Goal: Task Accomplishment & Management: Manage account settings

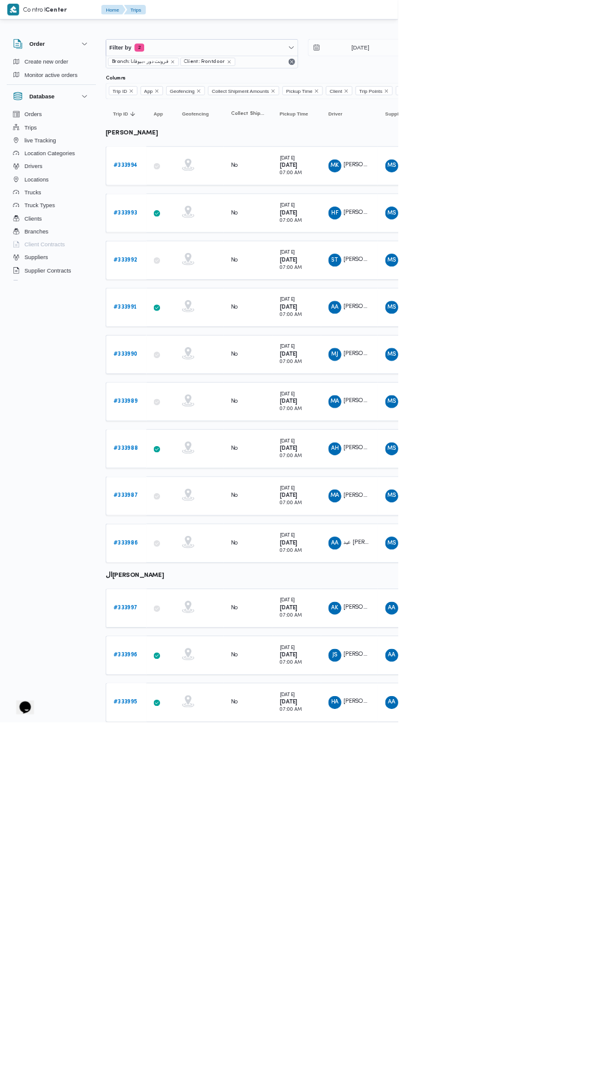
click at [507, 885] on td "Driver AK [PERSON_NAME] [PERSON_NAME]" at bounding box center [526, 914] width 86 height 59
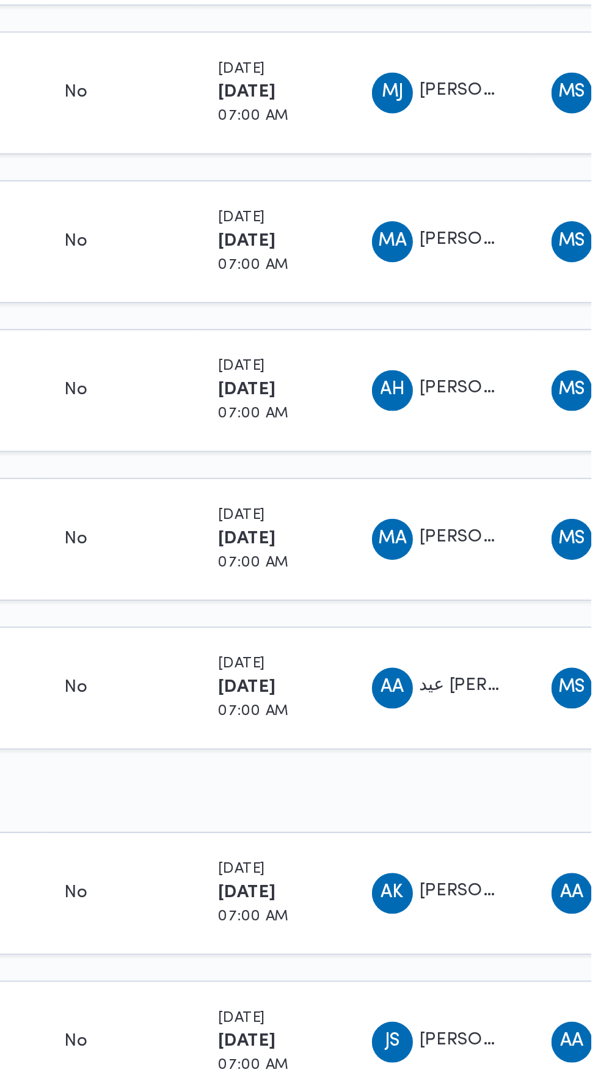
scroll to position [9, 0]
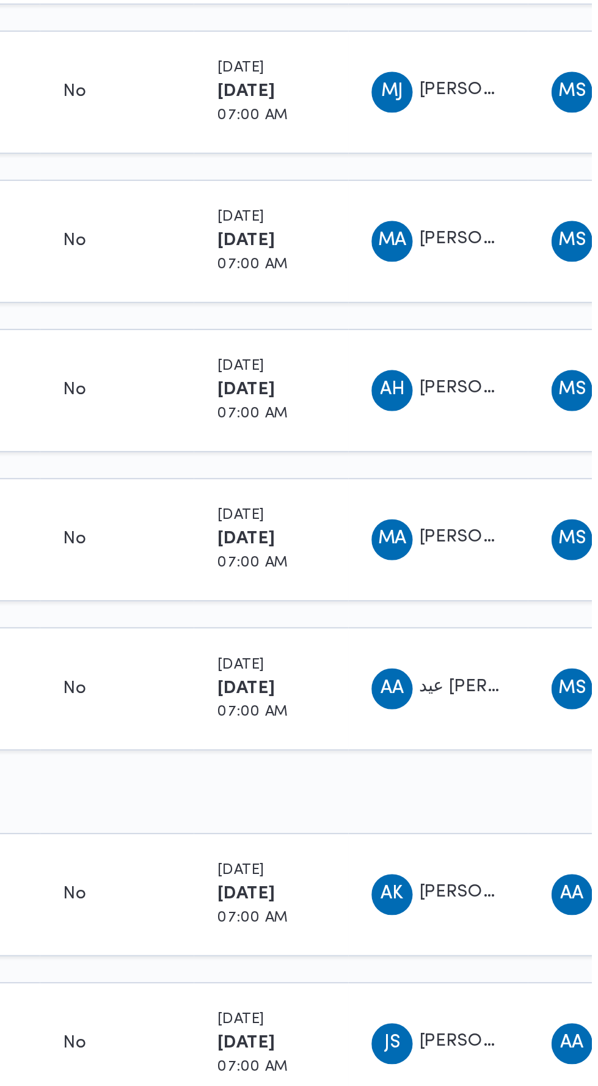
click at [518, 798] on span "AA عيد [PERSON_NAME]" at bounding box center [526, 808] width 64 height 20
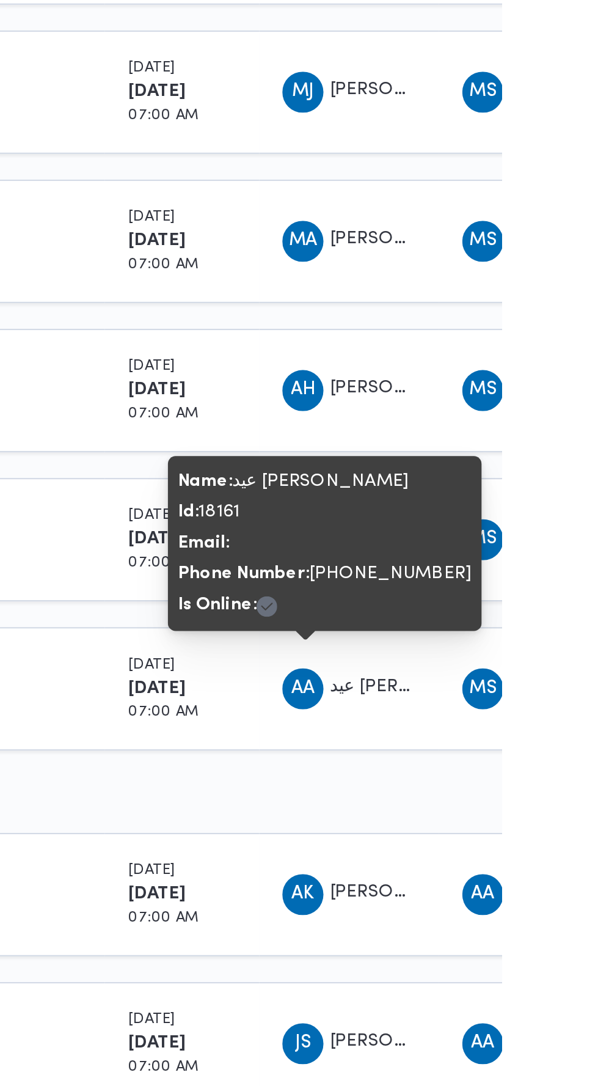
click at [407, 749] on td "Collect Shipment Amounts No" at bounding box center [372, 737] width 73 height 59
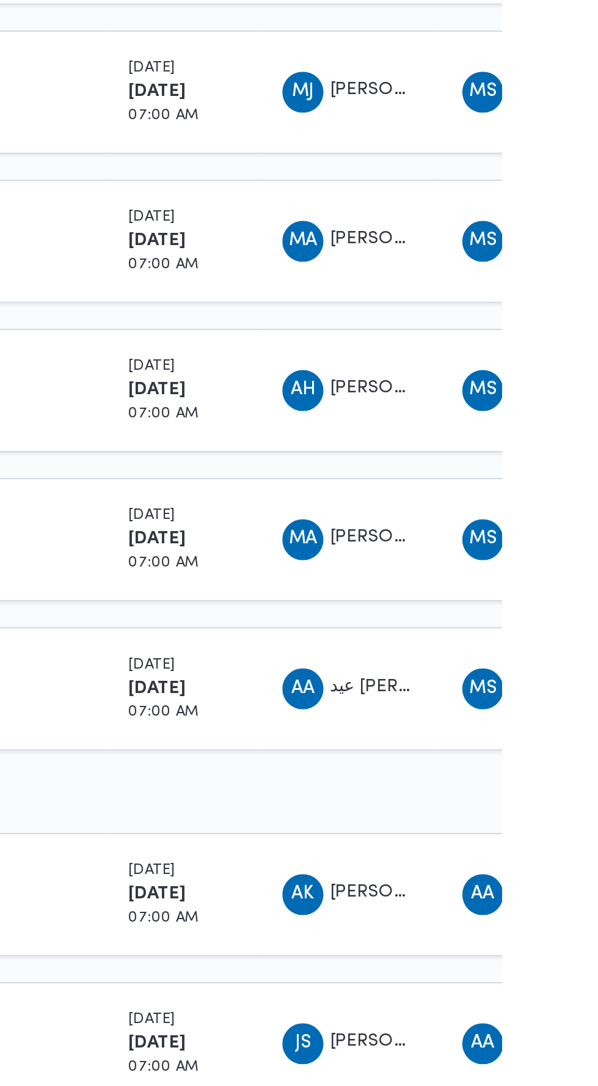
click at [529, 732] on span "[PERSON_NAME] [PERSON_NAME]" at bounding box center [588, 736] width 142 height 8
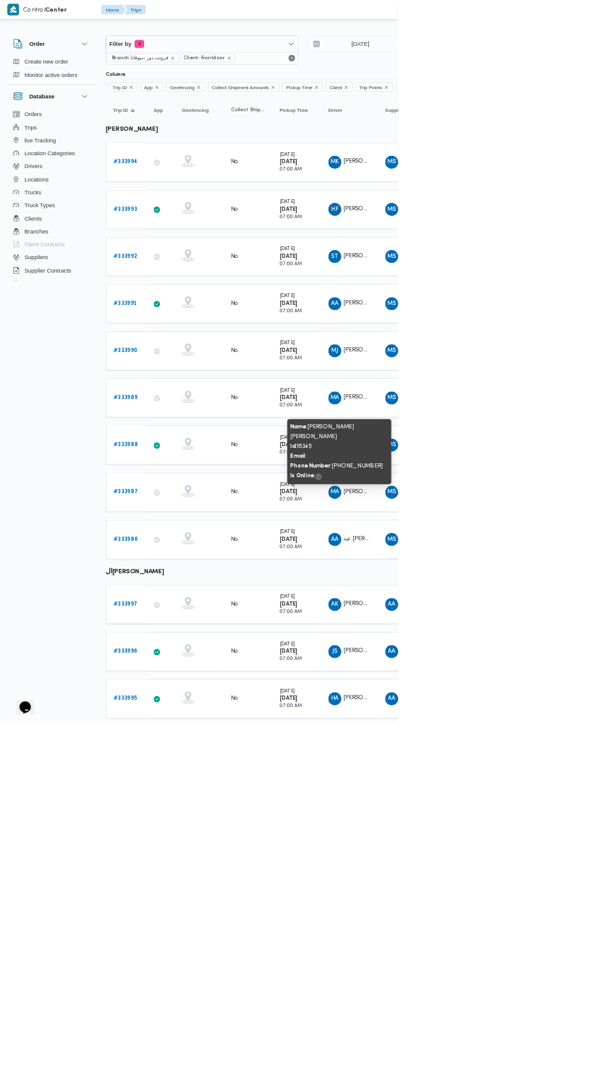
scroll to position [0, 0]
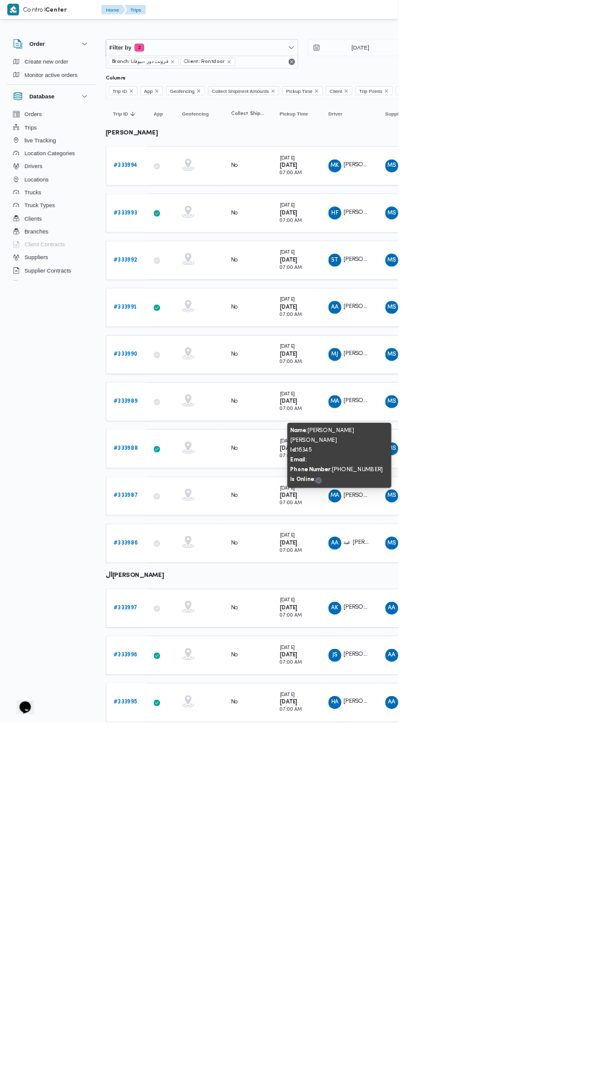
click at [331, 655] on td "Geofencing" at bounding box center [299, 675] width 73 height 59
click at [530, 671] on span "[PERSON_NAME] غلاب" at bounding box center [561, 674] width 89 height 8
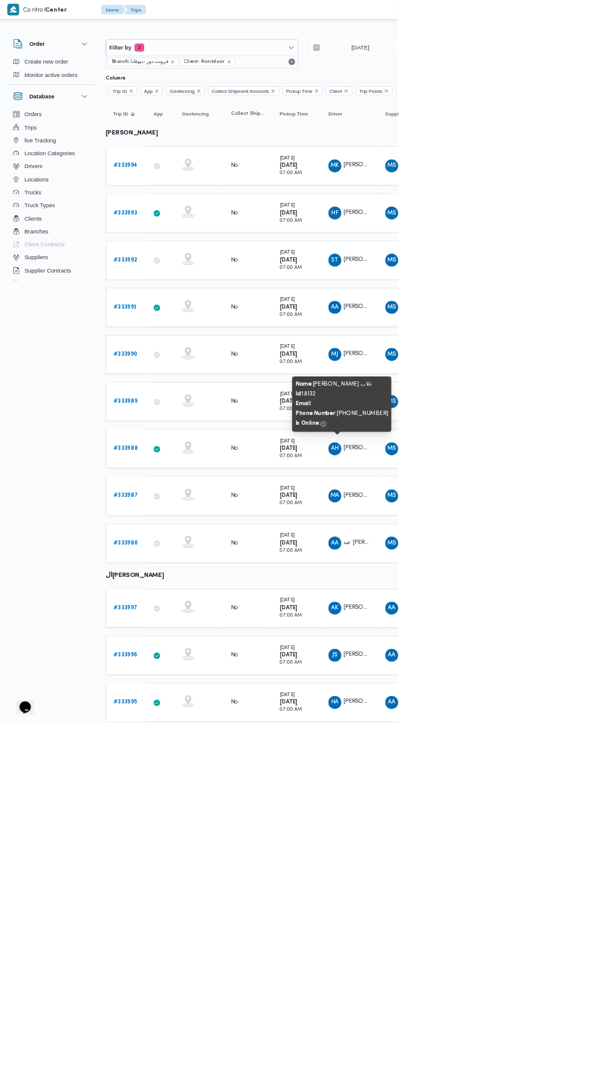
click at [358, 602] on div "No" at bounding box center [372, 604] width 61 height 21
click at [503, 598] on span "MA" at bounding box center [503, 604] width 13 height 20
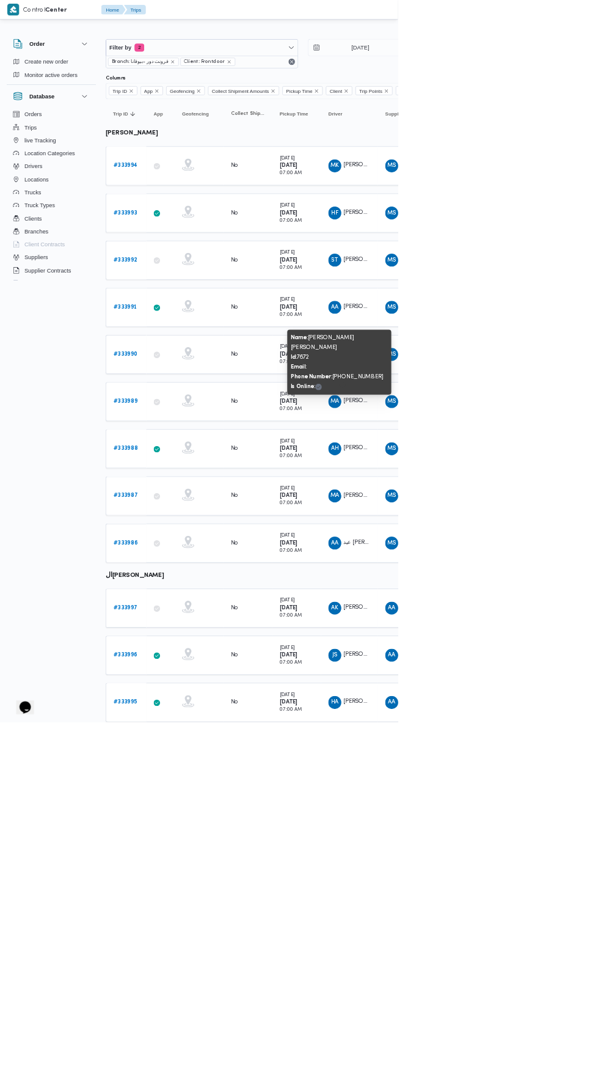
click at [532, 526] on div "Name : [PERSON_NAME] [PERSON_NAME] Id : 7672 Email : Phone Number : [PHONE_NUMB…" at bounding box center [510, 545] width 147 height 88
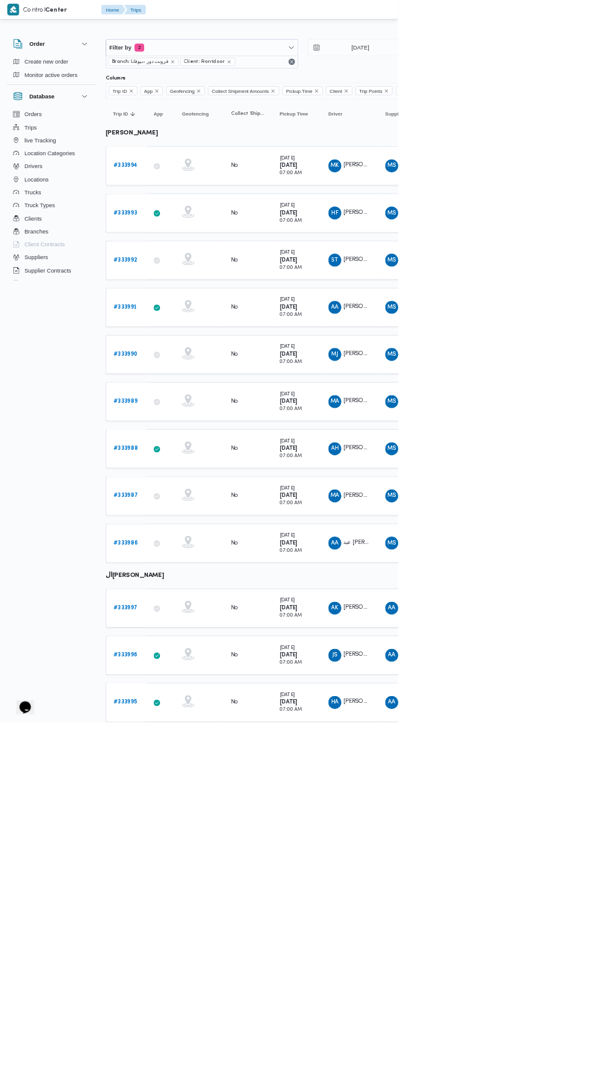
click at [520, 528] on span "[PERSON_NAME] [PERSON_NAME]" at bounding box center [588, 532] width 142 height 8
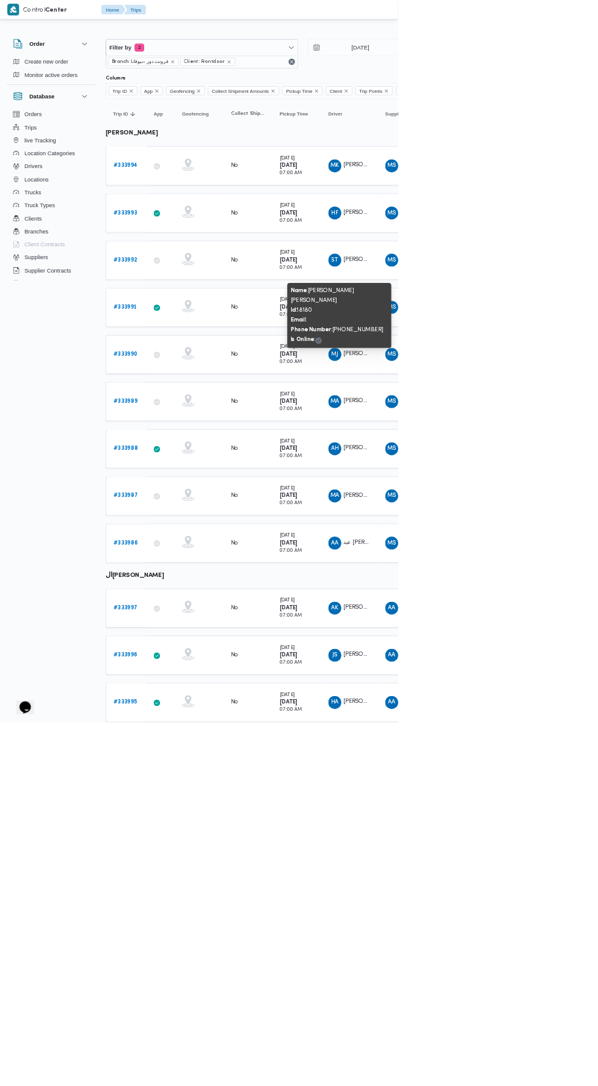
click at [539, 449] on div "Name : [PERSON_NAME] [PERSON_NAME] Id : 18180 Email : Phone Number : [PHONE_NUM…" at bounding box center [510, 474] width 147 height 88
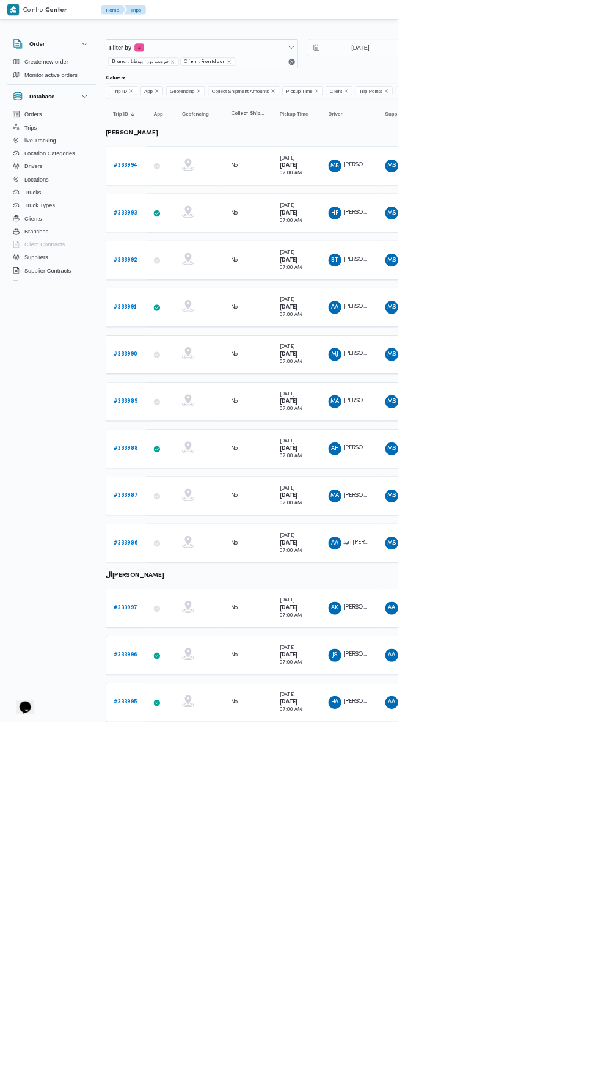
click at [524, 457] on span "[PERSON_NAME]" at bounding box center [552, 461] width 70 height 8
click at [350, 457] on div "No" at bounding box center [353, 462] width 12 height 11
click at [338, 367] on td "Collect Shipment Amounts No" at bounding box center [372, 391] width 73 height 59
click at [534, 388] on span "[PERSON_NAME] [PERSON_NAME]" at bounding box center [588, 390] width 142 height 8
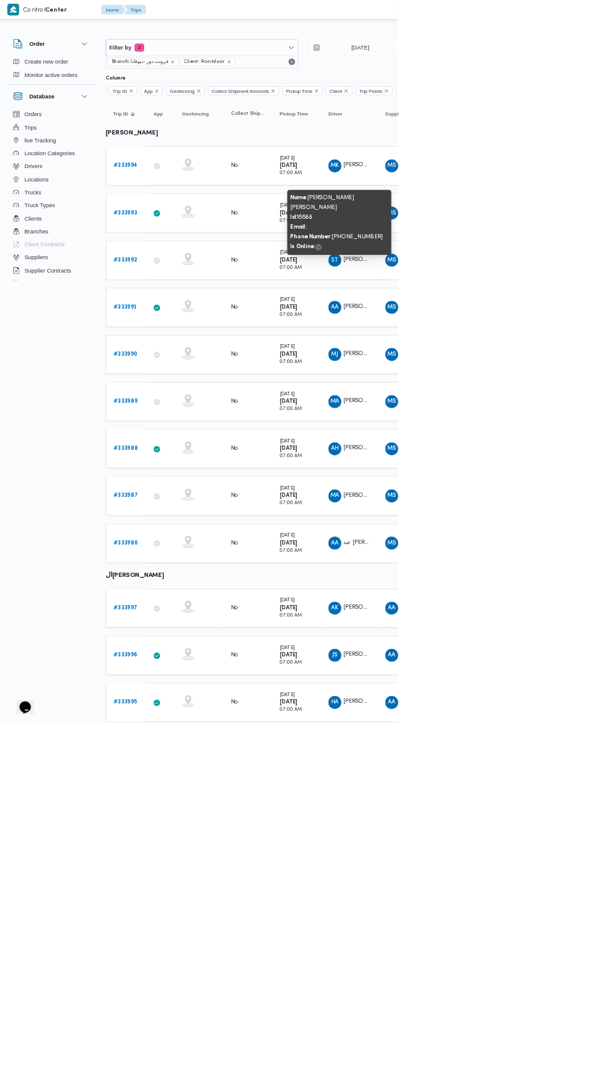
click at [349, 315] on div "No" at bounding box center [353, 320] width 12 height 11
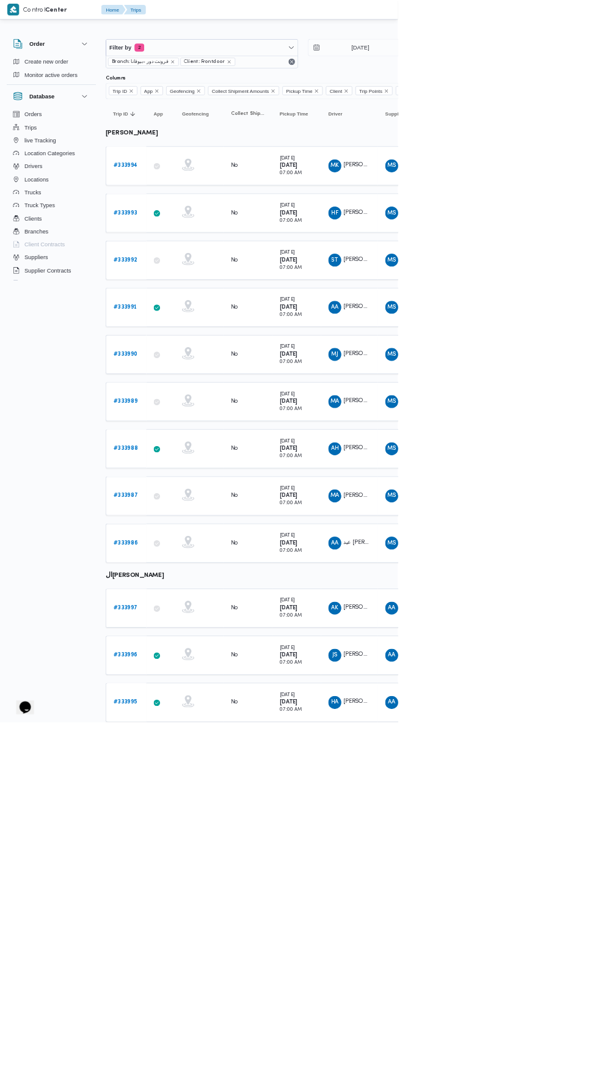
click at [539, 256] on span "MK [PERSON_NAME] [PERSON_NAME]" at bounding box center [526, 250] width 64 height 20
click at [528, 311] on span "HF [PERSON_NAME] [PERSON_NAME]" at bounding box center [526, 321] width 64 height 20
click at [173, 318] on b "# 333993" at bounding box center [188, 320] width 35 height 8
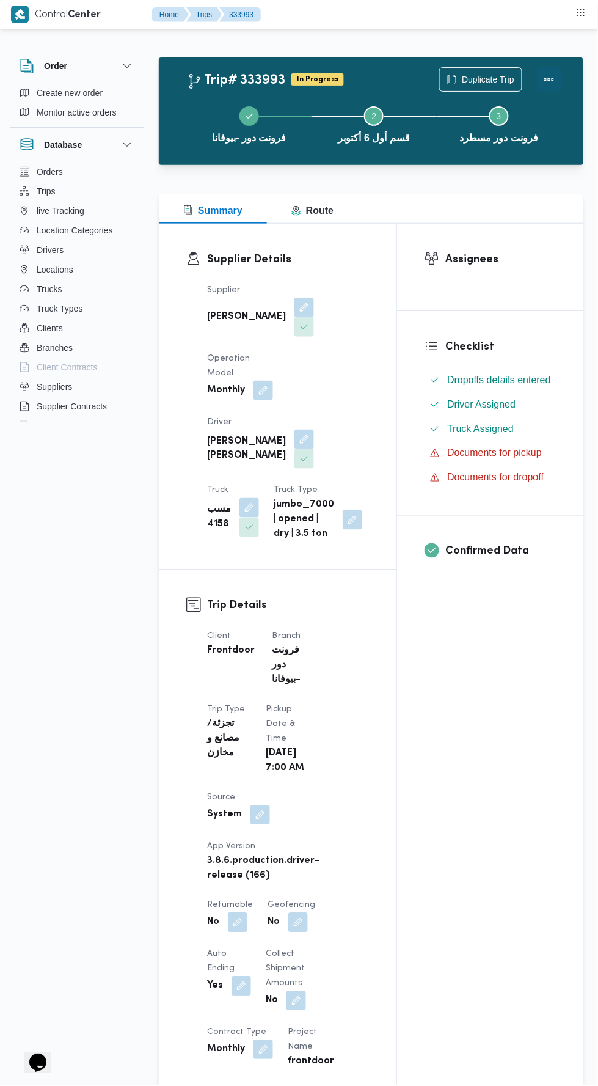
click at [549, 68] on button "Actions" at bounding box center [549, 79] width 24 height 24
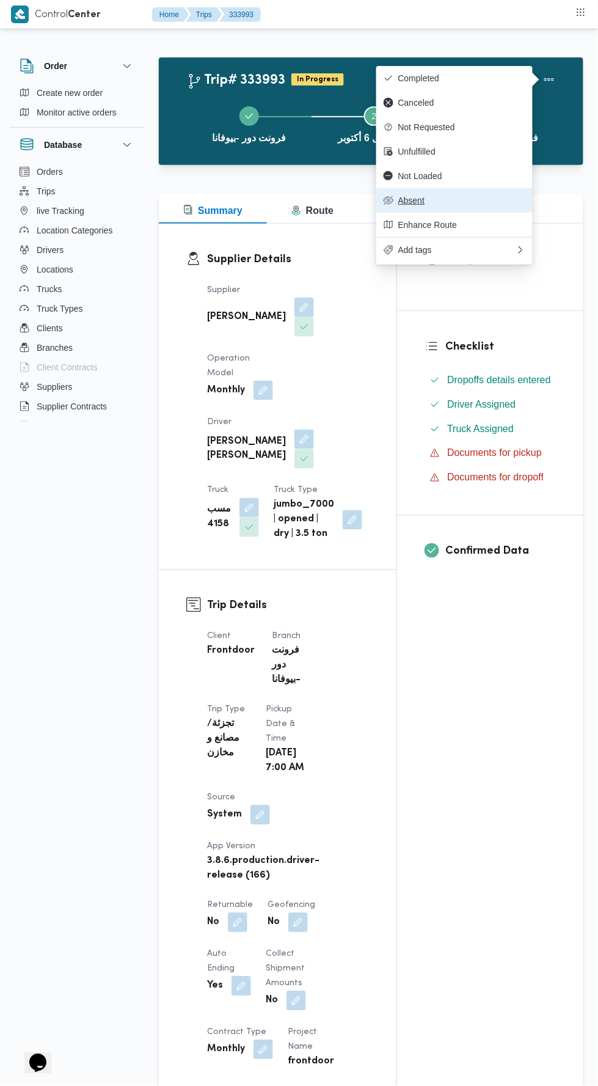
click at [391, 202] on icon "button" at bounding box center [389, 201] width 10 height 10
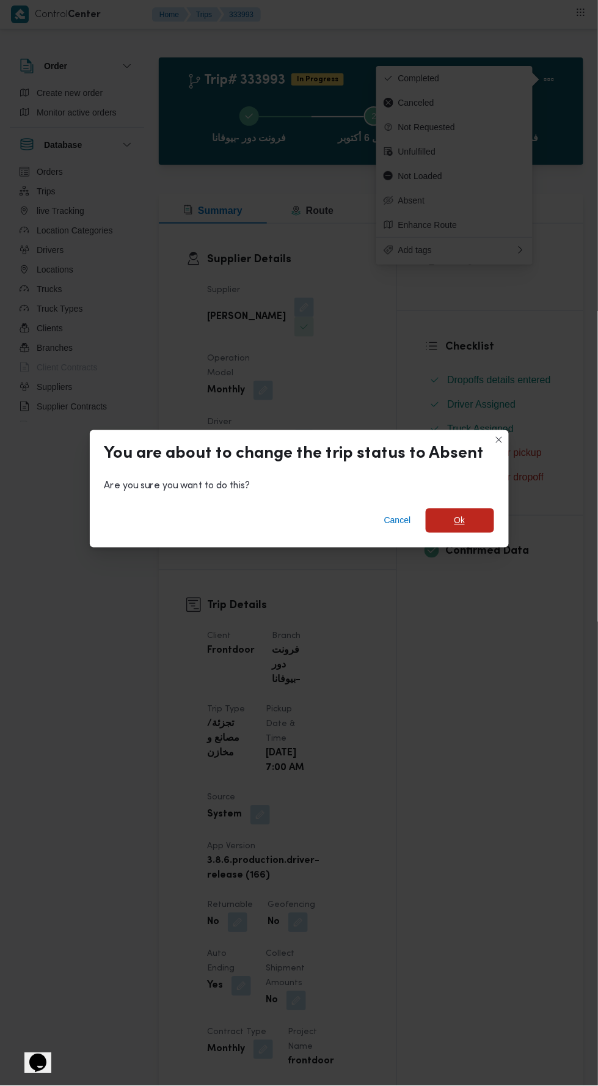
click at [457, 514] on span "Ok" at bounding box center [460, 521] width 11 height 15
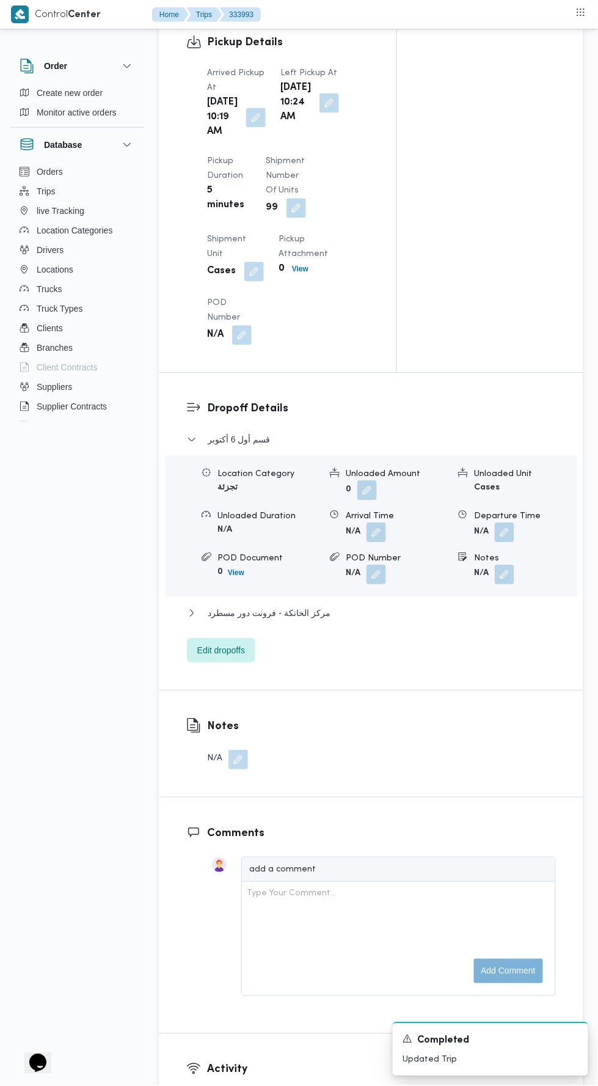
scroll to position [1371, 0]
click at [230, 769] on button "button" at bounding box center [239, 759] width 20 height 20
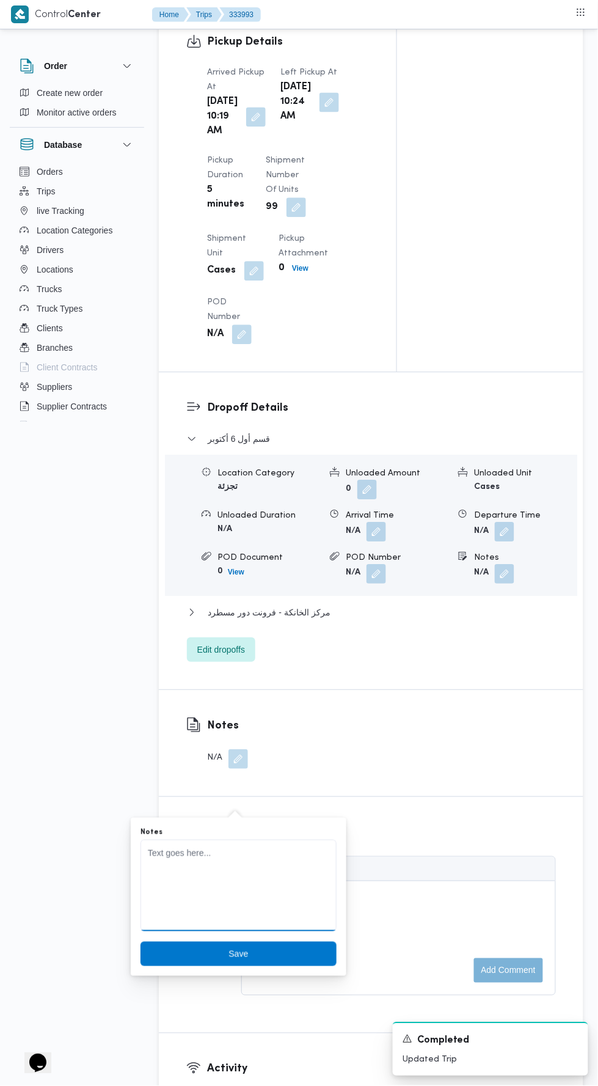
click at [191, 850] on textarea "Notes" at bounding box center [239, 886] width 196 height 92
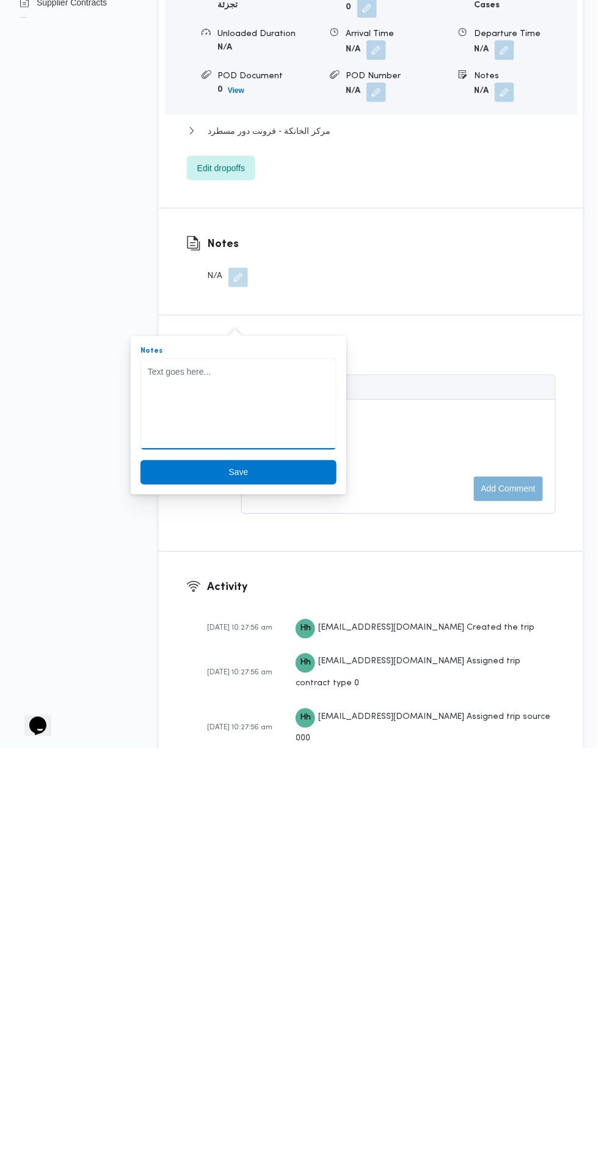
scroll to position [1448, 0]
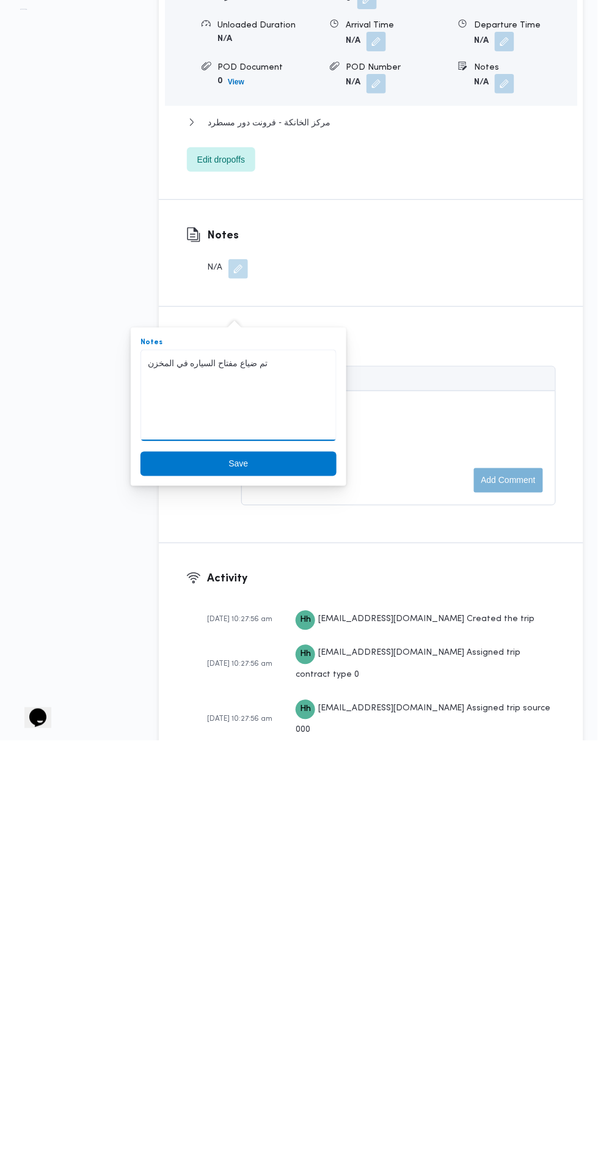
click at [237, 779] on textarea "تم ضياع مفتاح السياره في المخزن" at bounding box center [239, 808] width 196 height 92
type textarea "تم فقدان مفتاح السياره في المخزن"
click at [208, 885] on span "Save" at bounding box center [239, 876] width 196 height 24
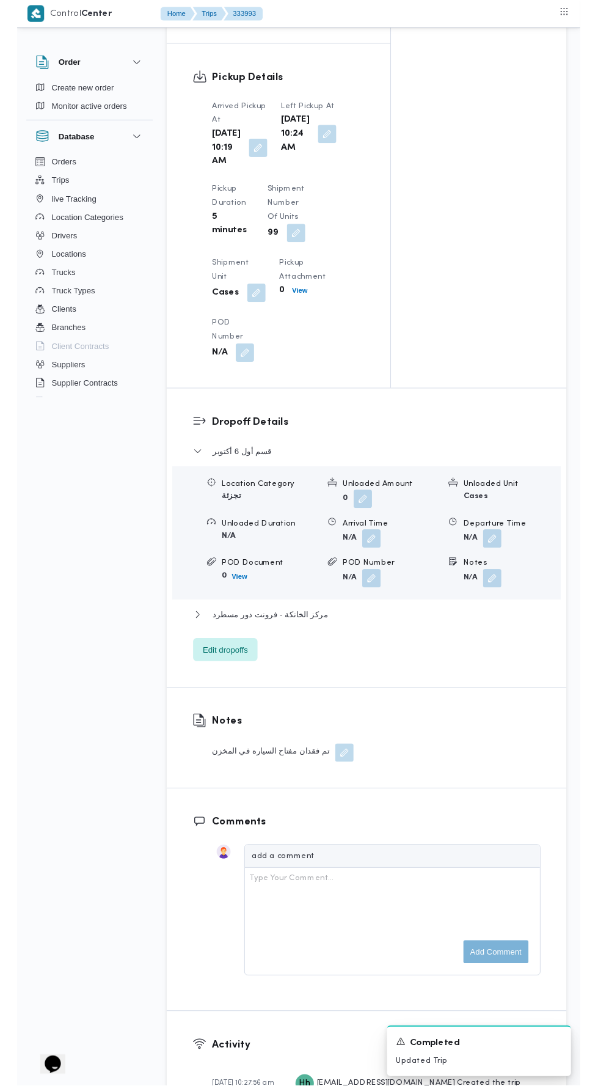
scroll to position [0, 0]
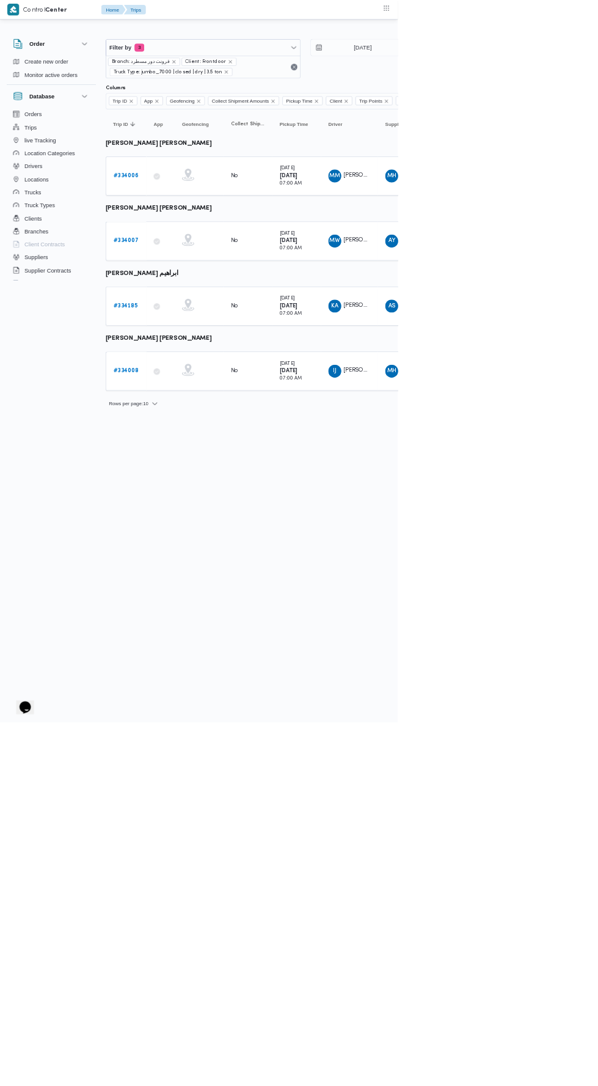
click at [198, 359] on b "# 334007" at bounding box center [190, 362] width 38 height 8
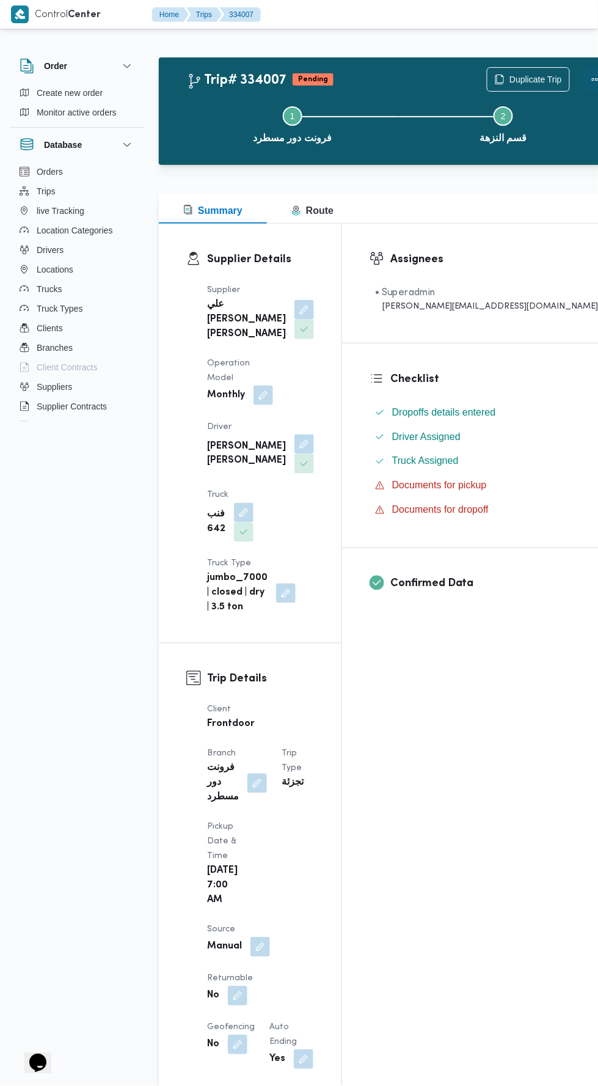
click at [585, 88] on button "Actions" at bounding box center [597, 79] width 24 height 24
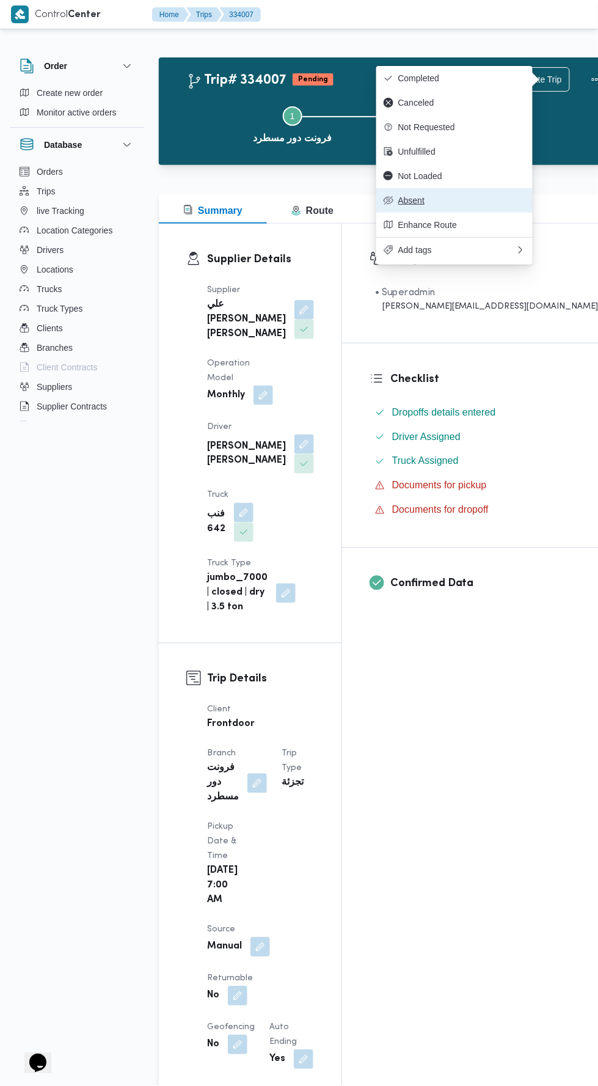
click at [481, 199] on span "Absent" at bounding box center [462, 201] width 127 height 10
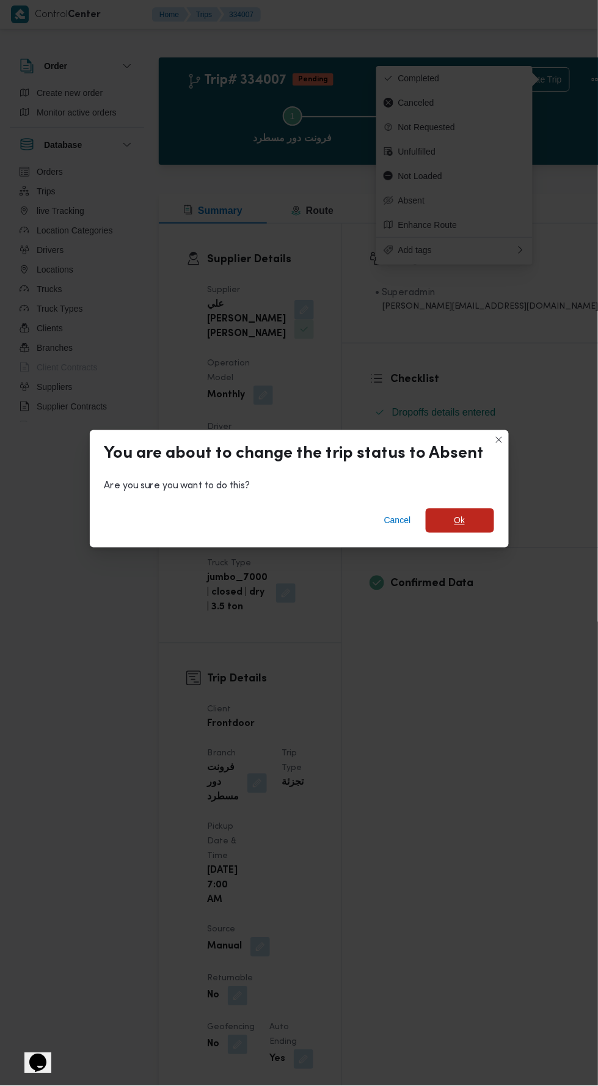
click at [457, 514] on span "Ok" at bounding box center [460, 521] width 11 height 15
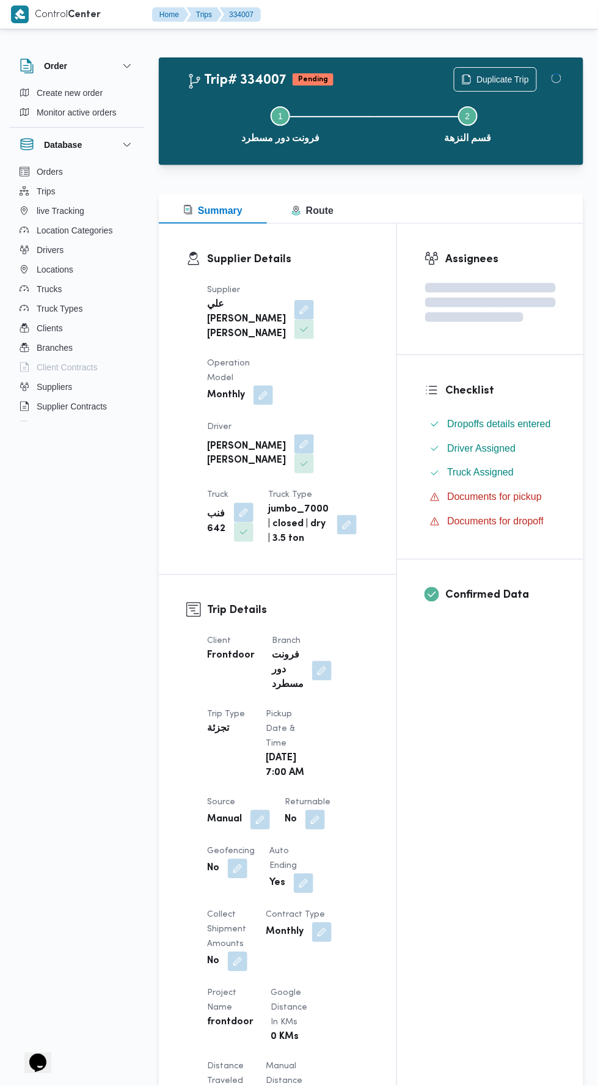
click at [450, 781] on div "Assignees Checklist Dropoffs details entered Driver Assigned Truck Assigned Doc…" at bounding box center [490, 954] width 186 height 1460
